Goal: Find specific page/section: Find specific page/section

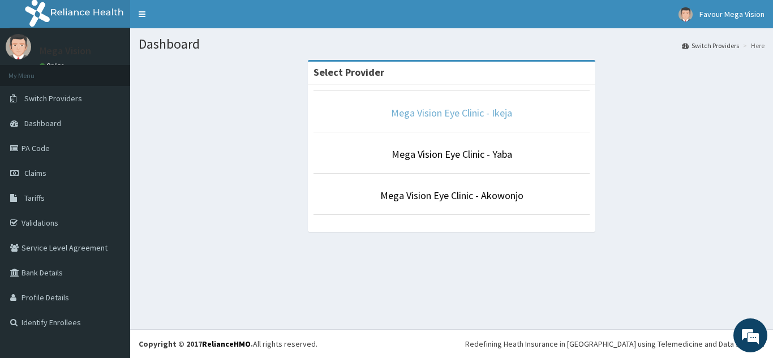
click at [450, 117] on link "Mega Vision Eye Clinic - Ikeja" at bounding box center [451, 112] width 121 height 13
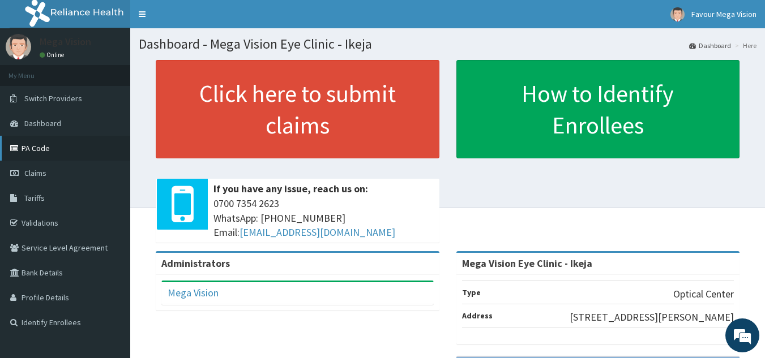
click at [45, 149] on link "PA Code" at bounding box center [65, 148] width 130 height 25
